Goal: Book appointment/travel/reservation

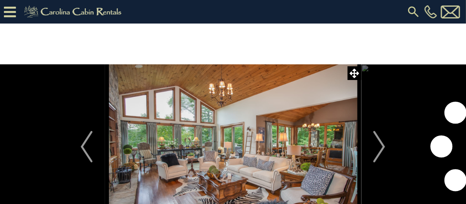
scroll to position [39, 0]
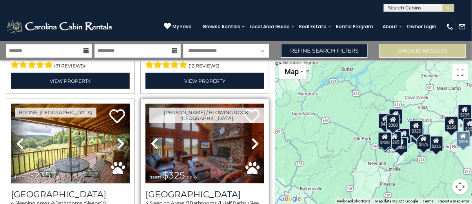
scroll to position [470, 0]
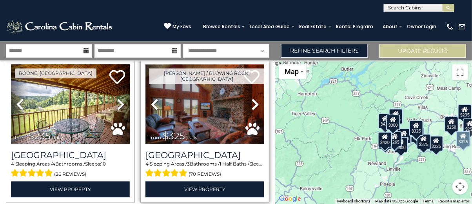
click at [218, 107] on img at bounding box center [204, 105] width 119 height 80
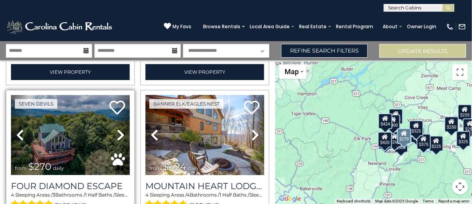
scroll to position [627, 0]
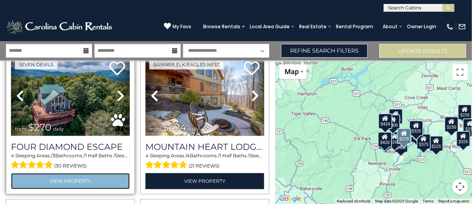
click at [81, 173] on link "View Property" at bounding box center [70, 181] width 119 height 16
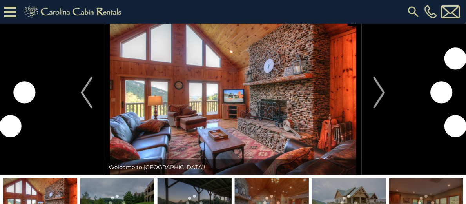
scroll to position [39, 0]
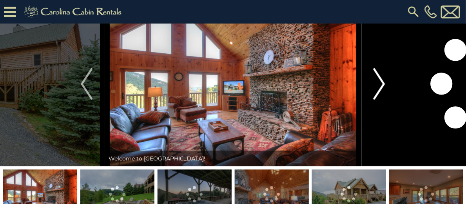
click at [380, 100] on img "Next" at bounding box center [379, 83] width 12 height 31
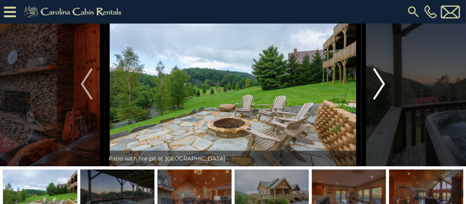
click at [380, 100] on img "Next" at bounding box center [379, 83] width 12 height 31
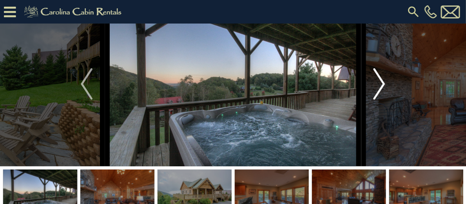
click at [380, 100] on img "Next" at bounding box center [379, 83] width 12 height 31
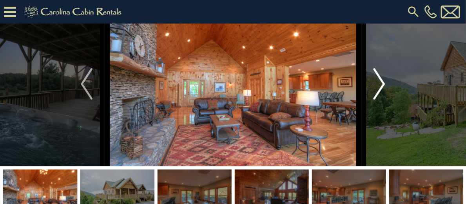
click at [380, 100] on img "Next" at bounding box center [379, 83] width 12 height 31
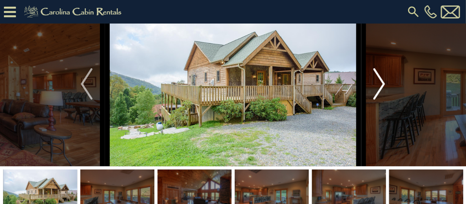
click at [380, 100] on img "Next" at bounding box center [379, 83] width 12 height 31
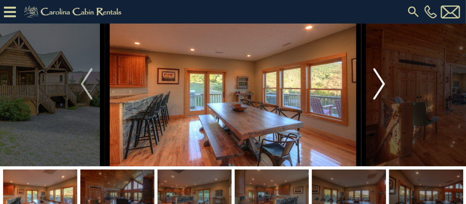
click at [380, 100] on img "Next" at bounding box center [379, 83] width 12 height 31
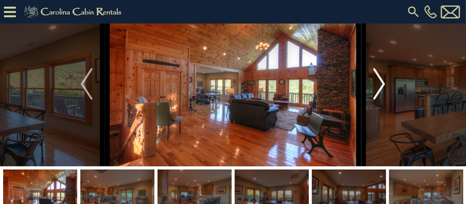
click at [380, 100] on img "Next" at bounding box center [379, 83] width 12 height 31
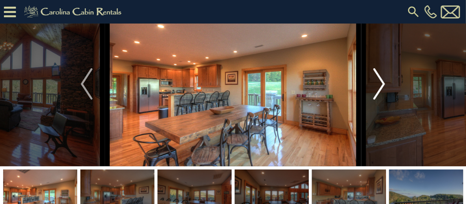
click at [380, 100] on img "Next" at bounding box center [379, 83] width 12 height 31
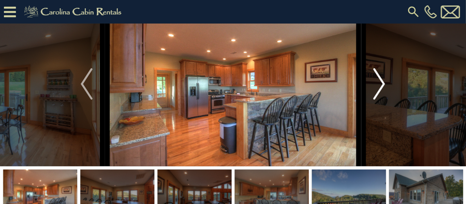
click at [380, 100] on img "Next" at bounding box center [379, 83] width 12 height 31
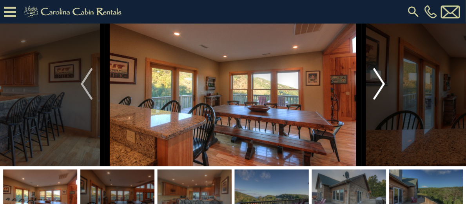
click at [380, 100] on img "Next" at bounding box center [379, 83] width 12 height 31
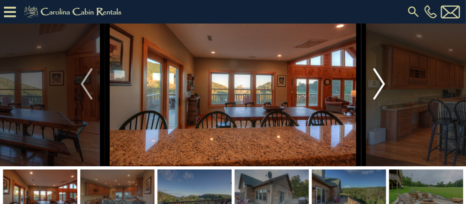
click at [380, 100] on img "Next" at bounding box center [379, 83] width 12 height 31
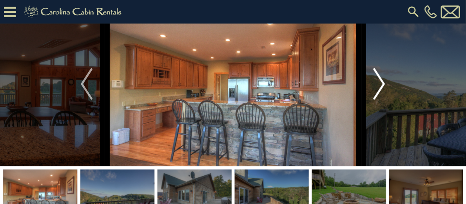
click at [380, 100] on img "Next" at bounding box center [379, 83] width 12 height 31
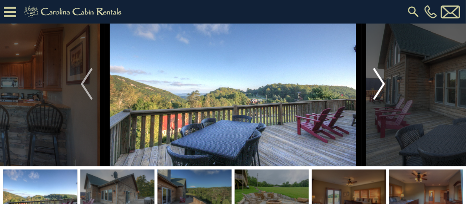
click at [380, 100] on img "Next" at bounding box center [379, 83] width 12 height 31
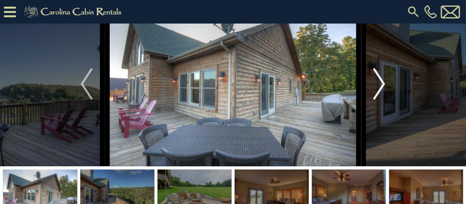
click at [380, 100] on img "Next" at bounding box center [379, 83] width 12 height 31
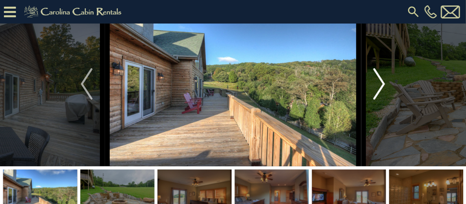
click at [380, 100] on img "Next" at bounding box center [379, 83] width 12 height 31
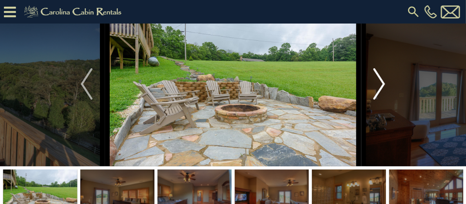
click at [380, 100] on img "Next" at bounding box center [379, 83] width 12 height 31
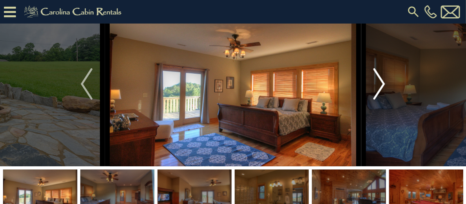
click at [380, 100] on img "Next" at bounding box center [379, 83] width 12 height 31
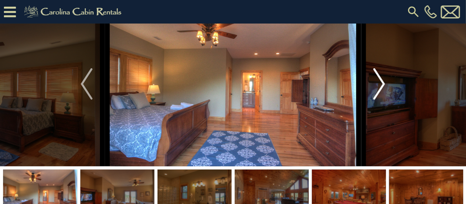
click at [380, 100] on img "Next" at bounding box center [379, 83] width 12 height 31
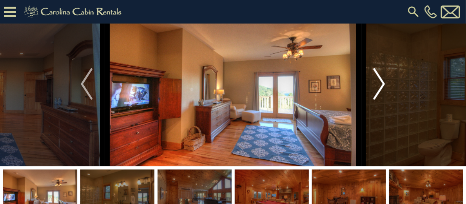
click at [380, 100] on img "Next" at bounding box center [379, 83] width 12 height 31
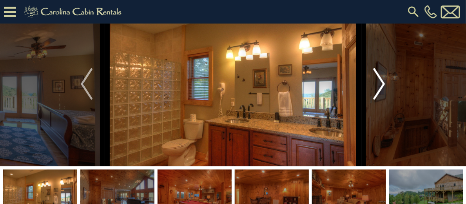
click at [380, 100] on img "Next" at bounding box center [379, 83] width 12 height 31
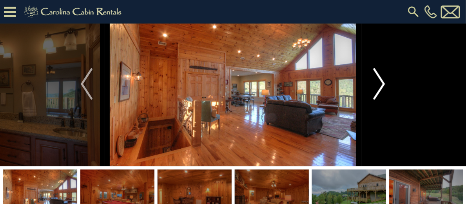
click at [380, 100] on img "Next" at bounding box center [379, 83] width 12 height 31
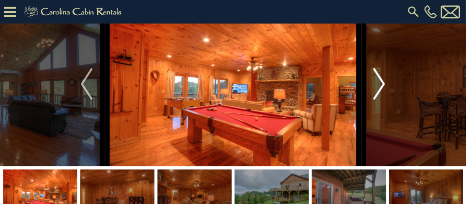
click at [380, 100] on img "Next" at bounding box center [379, 83] width 12 height 31
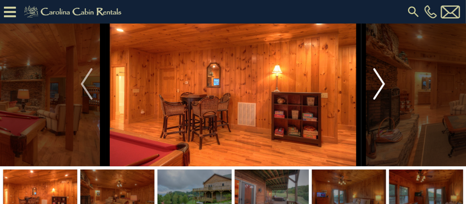
click at [380, 100] on img "Next" at bounding box center [379, 83] width 12 height 31
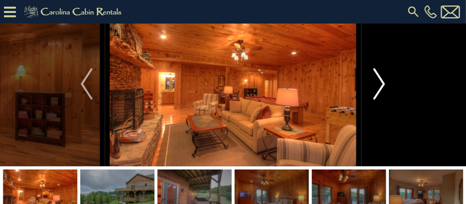
click at [380, 100] on img "Next" at bounding box center [379, 83] width 12 height 31
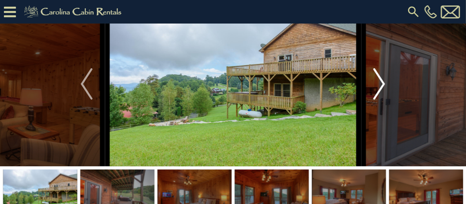
click at [380, 100] on img "Next" at bounding box center [379, 83] width 12 height 31
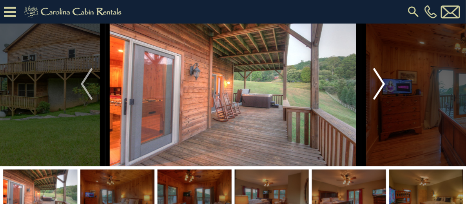
click at [380, 100] on img "Next" at bounding box center [379, 83] width 12 height 31
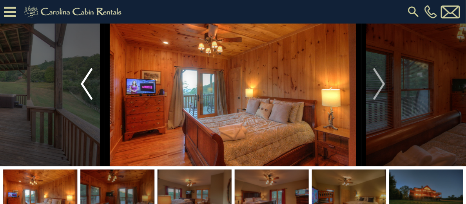
click at [92, 112] on button "Previous" at bounding box center [86, 84] width 37 height 165
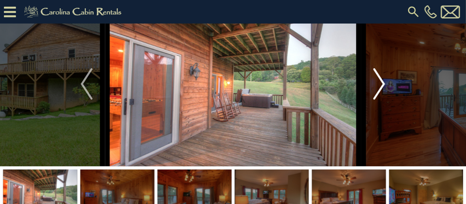
click at [387, 105] on button "Next" at bounding box center [379, 84] width 37 height 165
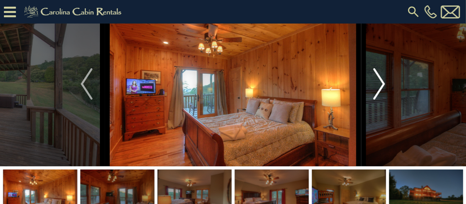
click at [382, 100] on img "Next" at bounding box center [379, 83] width 12 height 31
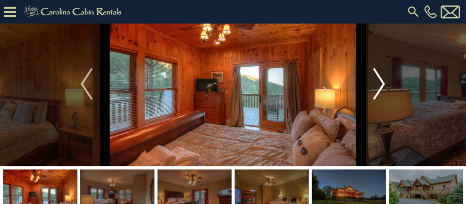
click at [379, 100] on img "Next" at bounding box center [379, 83] width 12 height 31
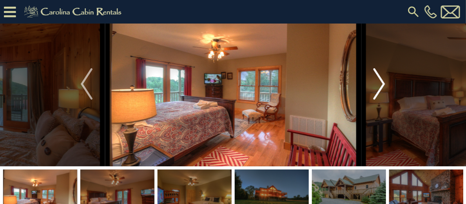
click at [379, 100] on img "Next" at bounding box center [379, 83] width 12 height 31
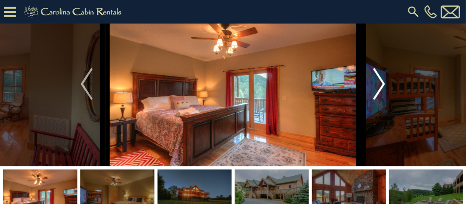
click at [379, 100] on img "Next" at bounding box center [379, 83] width 12 height 31
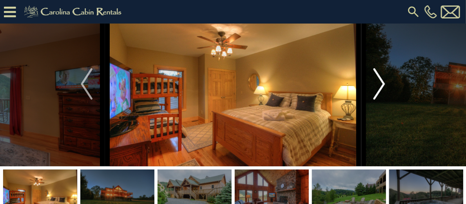
click at [379, 100] on img "Next" at bounding box center [379, 83] width 12 height 31
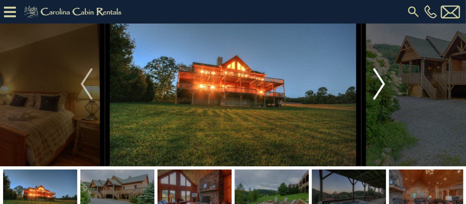
click at [379, 100] on img "Next" at bounding box center [379, 83] width 12 height 31
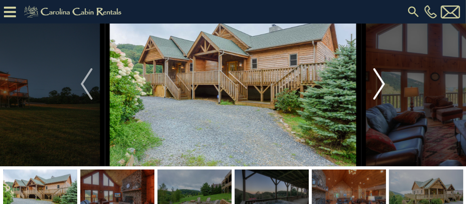
click at [379, 100] on img "Next" at bounding box center [379, 83] width 12 height 31
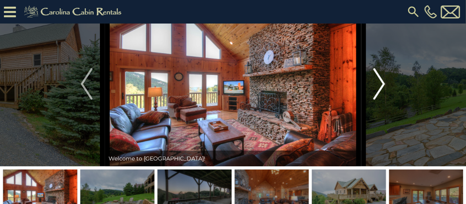
click at [379, 100] on img "Next" at bounding box center [379, 83] width 12 height 31
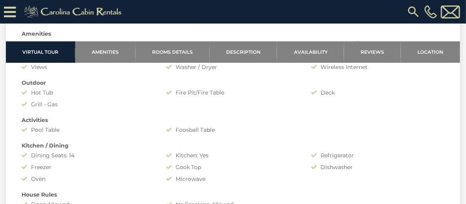
scroll to position [588, 0]
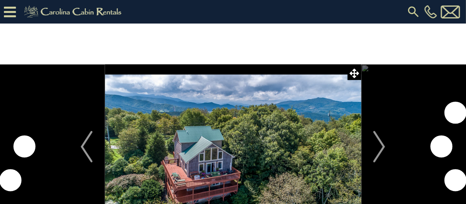
scroll to position [39, 0]
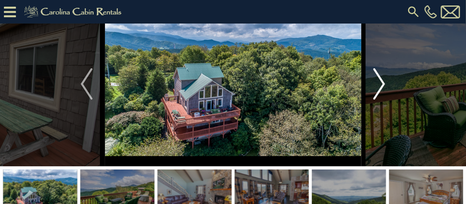
click at [384, 100] on img "Next" at bounding box center [379, 83] width 12 height 31
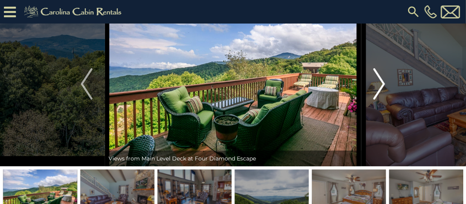
click at [383, 100] on img "Next" at bounding box center [379, 83] width 12 height 31
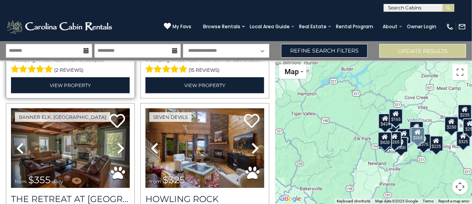
scroll to position [157, 0]
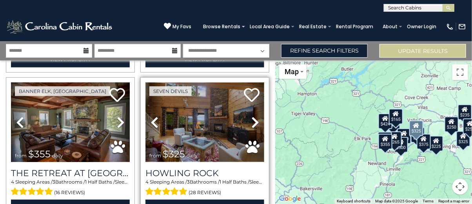
click at [204, 147] on img at bounding box center [204, 122] width 119 height 80
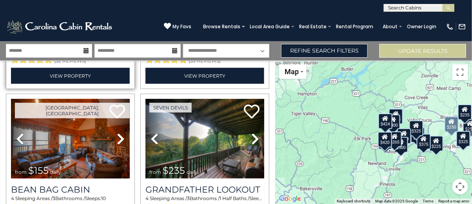
scroll to position [1215, 0]
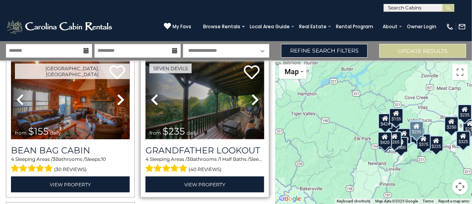
click at [186, 100] on img at bounding box center [204, 100] width 119 height 80
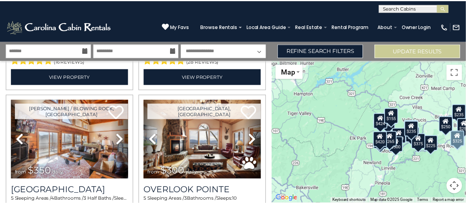
scroll to position [275, 0]
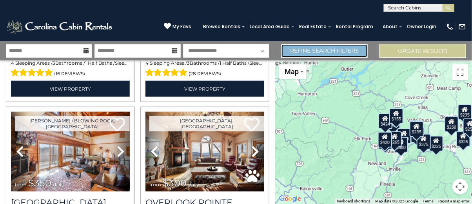
click at [305, 47] on link "Refine Search Filters" at bounding box center [324, 51] width 87 height 14
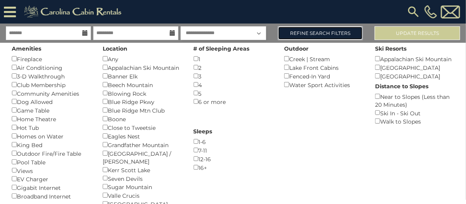
scroll to position [0, 0]
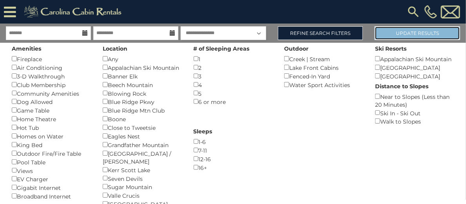
click at [410, 40] on button "Update Results" at bounding box center [417, 33] width 85 height 14
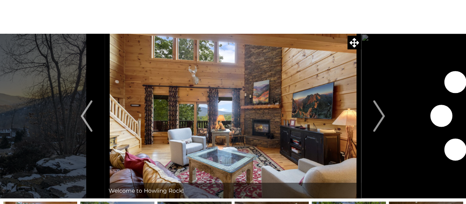
scroll to position [39, 0]
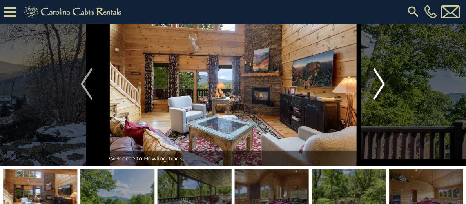
click at [390, 103] on button "Next" at bounding box center [379, 84] width 37 height 165
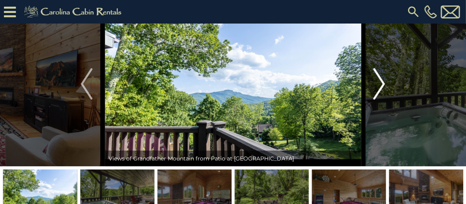
click at [382, 100] on img "Next" at bounding box center [379, 83] width 12 height 31
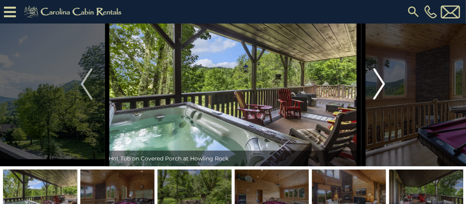
click at [382, 100] on img "Next" at bounding box center [379, 83] width 12 height 31
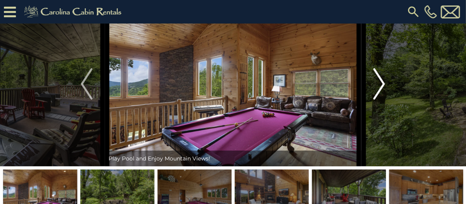
click at [382, 100] on img "Next" at bounding box center [379, 83] width 12 height 31
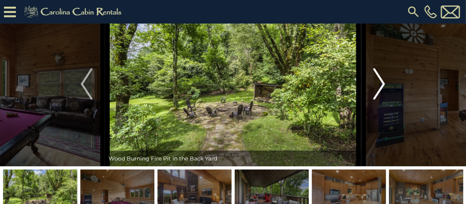
click at [382, 100] on img "Next" at bounding box center [379, 83] width 12 height 31
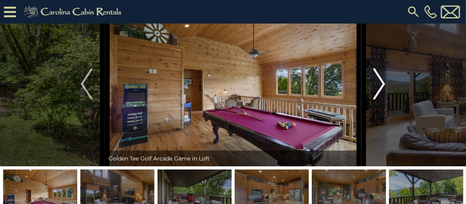
click at [382, 100] on img "Next" at bounding box center [379, 83] width 12 height 31
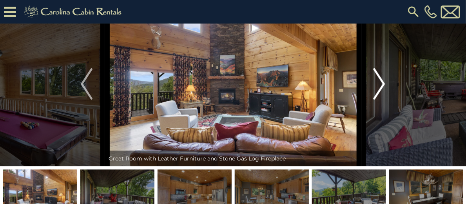
click at [382, 100] on img "Next" at bounding box center [379, 83] width 12 height 31
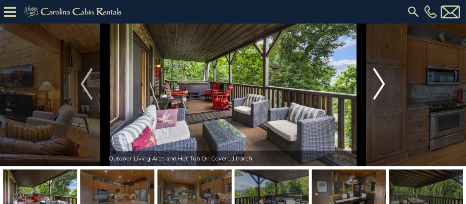
click at [382, 100] on img "Next" at bounding box center [379, 83] width 12 height 31
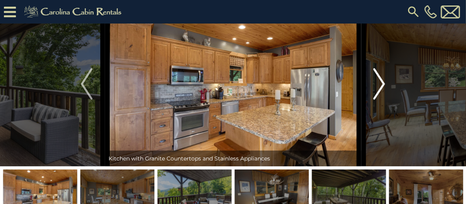
click at [382, 100] on img "Next" at bounding box center [379, 83] width 12 height 31
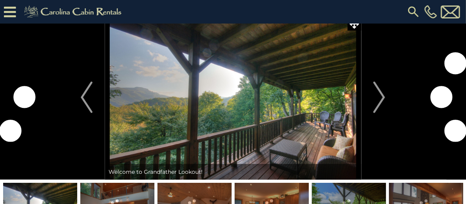
scroll to position [39, 0]
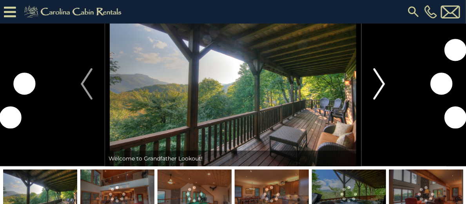
click at [377, 100] on img "Next" at bounding box center [379, 83] width 12 height 31
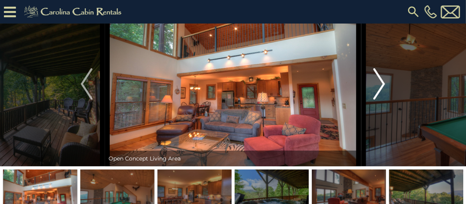
click at [377, 100] on img "Next" at bounding box center [379, 83] width 12 height 31
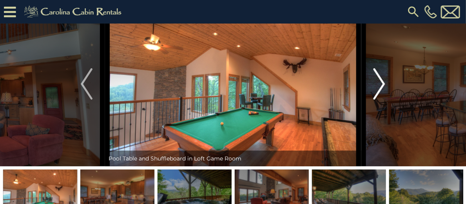
click at [377, 100] on img "Next" at bounding box center [379, 83] width 12 height 31
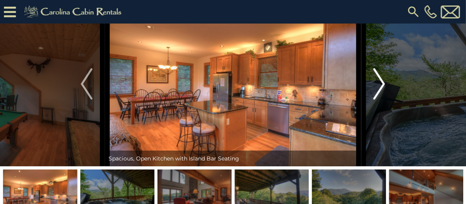
click at [377, 100] on img "Next" at bounding box center [379, 83] width 12 height 31
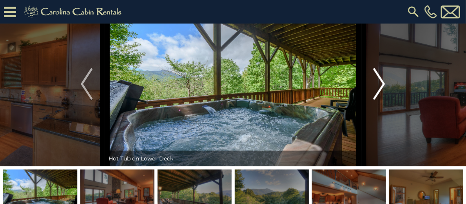
click at [377, 100] on img "Next" at bounding box center [379, 83] width 12 height 31
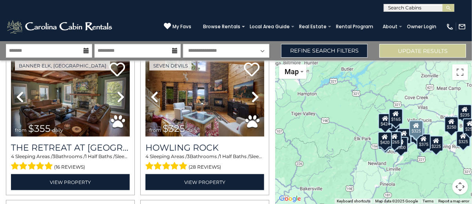
scroll to position [196, 0]
